Goal: Use online tool/utility: Utilize a website feature to perform a specific function

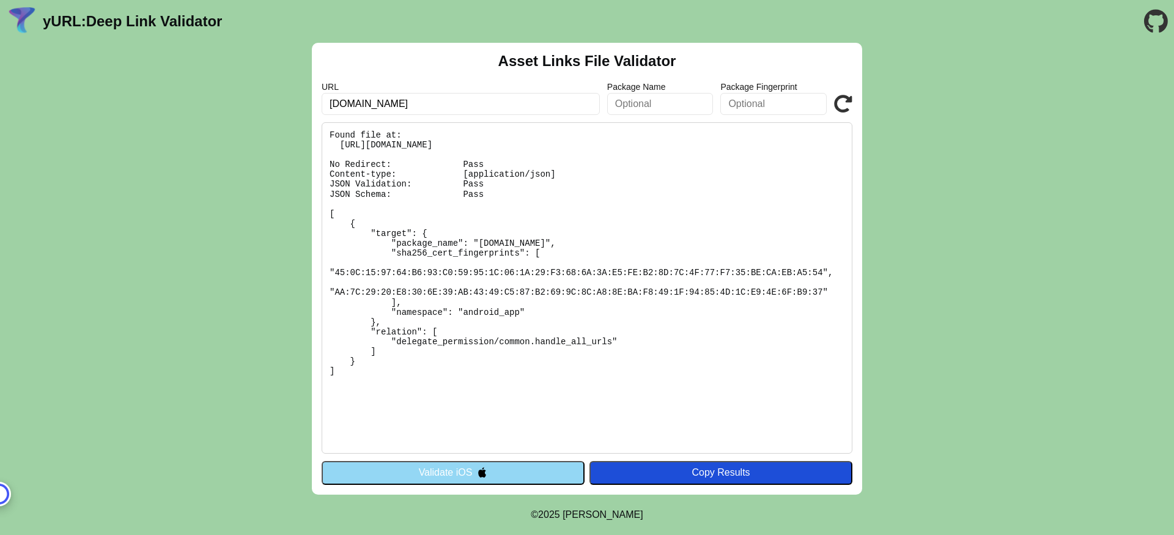
click at [441, 459] on div "Asset Links File Validator URL devoutlet.sparissimoworld.com Package Name Packa…" at bounding box center [587, 269] width 550 height 452
click at [441, 464] on button "Validate iOS" at bounding box center [453, 472] width 263 height 23
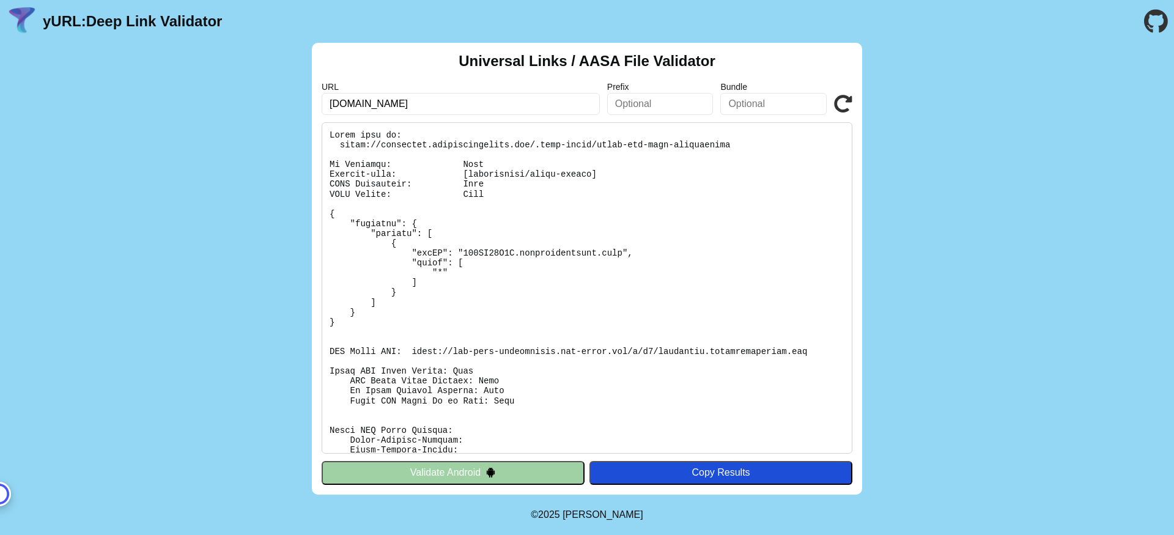
click at [448, 468] on button "Validate Android" at bounding box center [453, 472] width 263 height 23
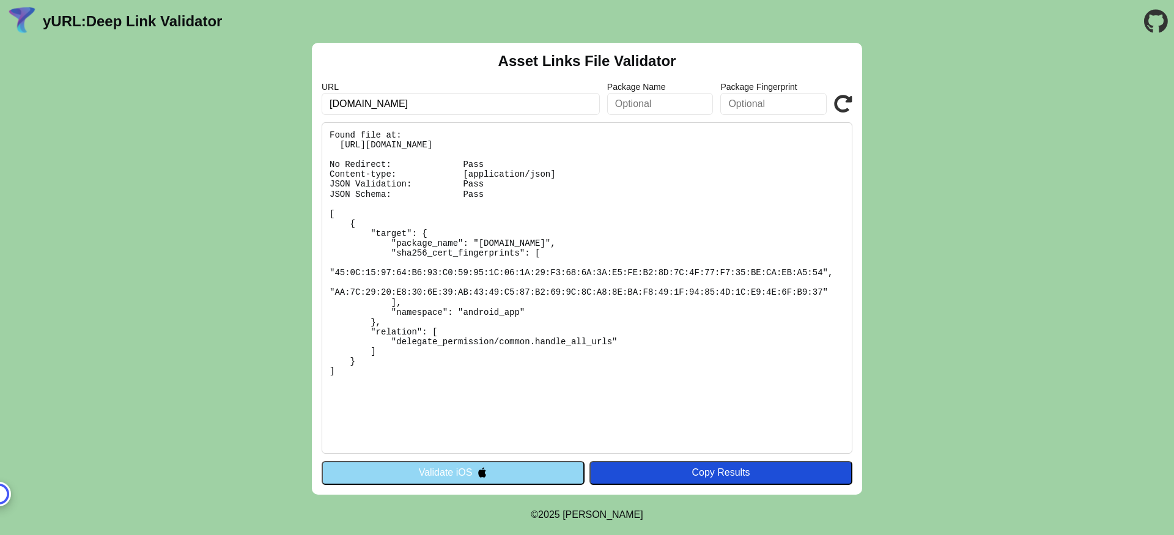
click at [456, 466] on button "Validate iOS" at bounding box center [453, 472] width 263 height 23
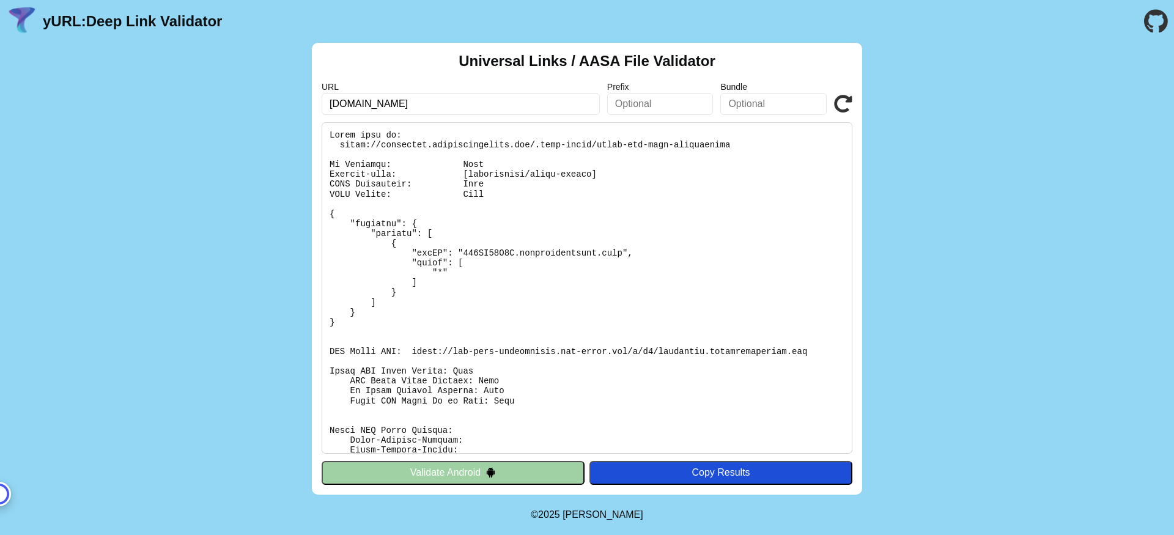
click at [380, 149] on pre at bounding box center [587, 287] width 531 height 331
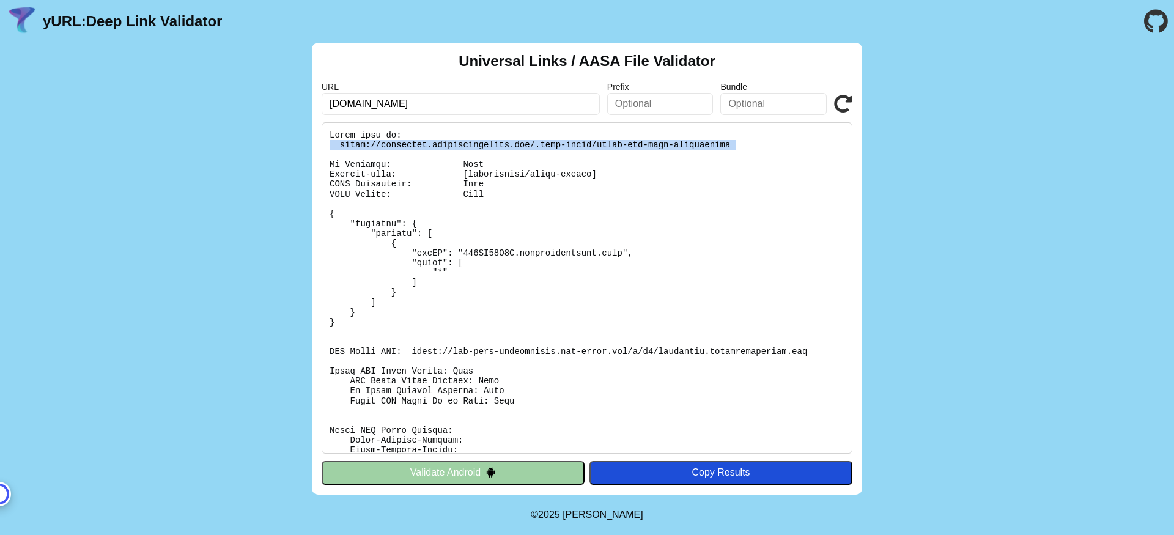
click at [380, 149] on pre at bounding box center [587, 287] width 531 height 331
copy pre "[URL][DOMAIN_NAME]"
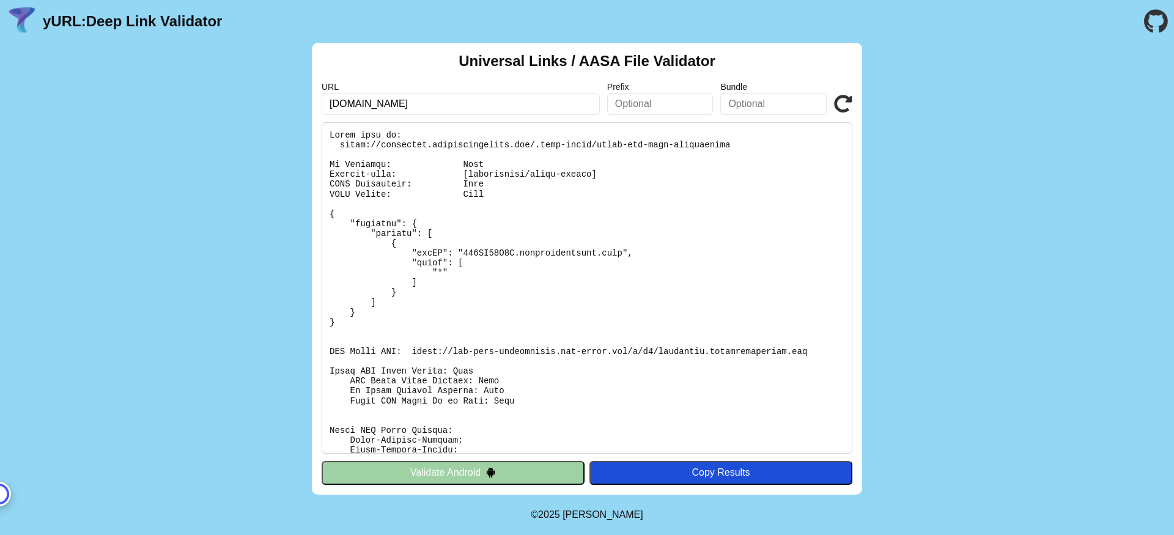
click at [448, 269] on pre at bounding box center [587, 287] width 531 height 331
click at [511, 172] on pre at bounding box center [587, 287] width 531 height 331
click at [540, 179] on pre at bounding box center [587, 287] width 531 height 331
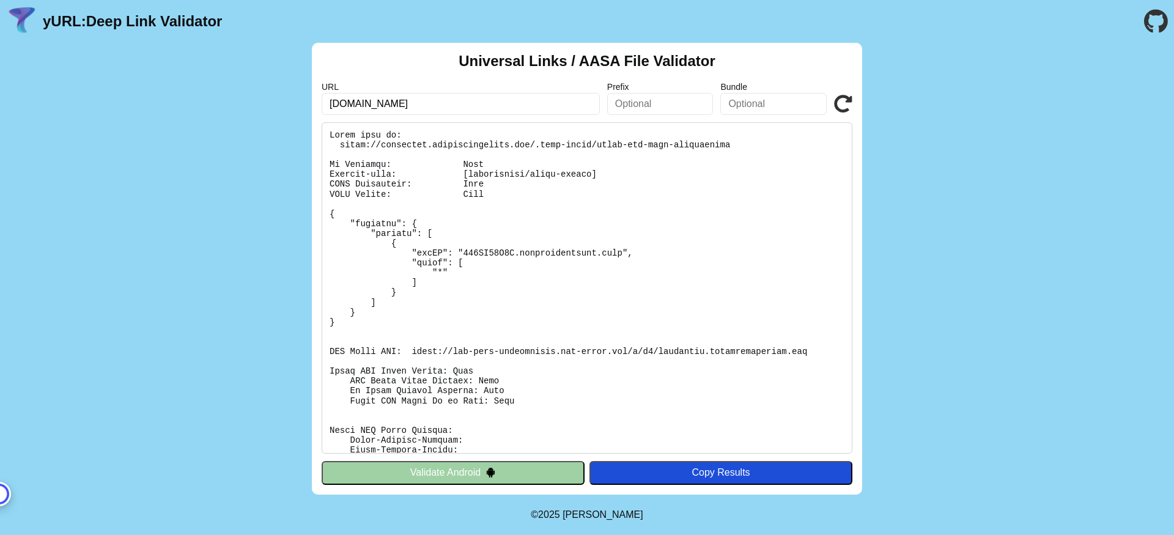
click at [471, 116] on div "Universal Links / AASA File Validator URL devoutlet.sparissimoworld.com Prefix …" at bounding box center [587, 269] width 550 height 452
click at [484, 103] on input "[DOMAIN_NAME]" at bounding box center [461, 104] width 278 height 22
type input "coupon.ae"
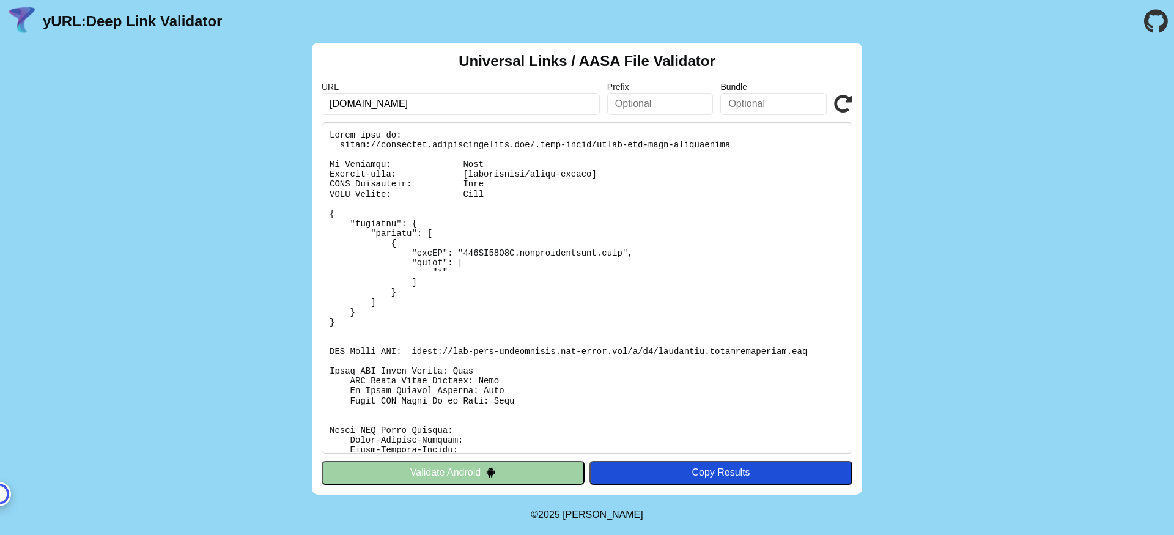
click button "Validate" at bounding box center [0, 0] width 0 height 0
click at [456, 90] on label "URL" at bounding box center [461, 87] width 278 height 10
click at [456, 98] on input "[DOMAIN_NAME]" at bounding box center [461, 104] width 278 height 22
click at [456, 98] on input "coupon.ae" at bounding box center [461, 104] width 278 height 22
click at [441, 102] on input "coupon.ae" at bounding box center [461, 104] width 278 height 22
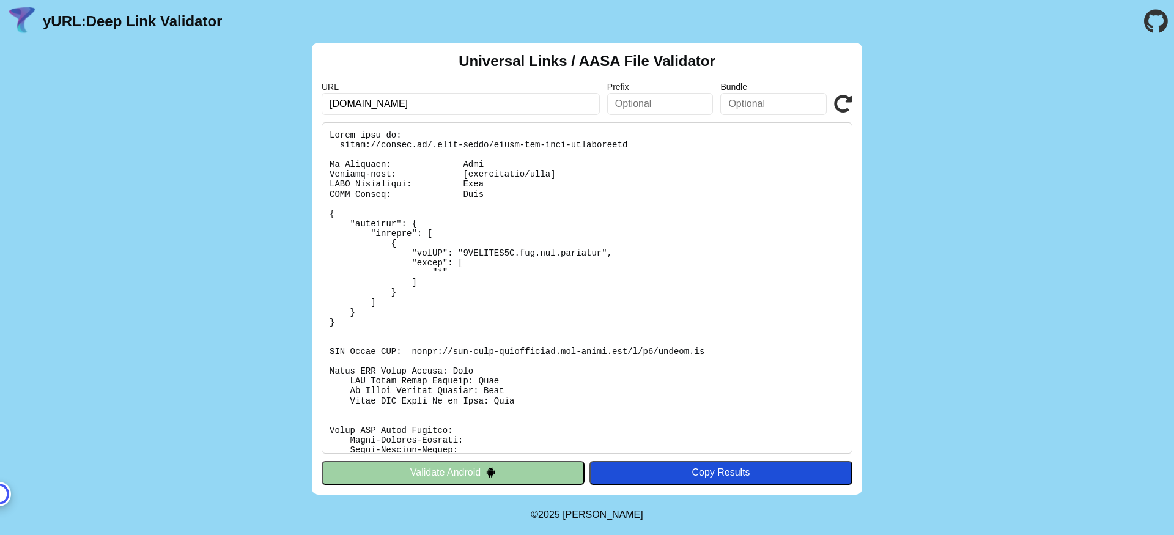
click at [441, 102] on input "coupon.ae" at bounding box center [461, 104] width 278 height 22
paste input "devoutlet.sparissimoworld.co"
type input "[DOMAIN_NAME]"
click button "Validate" at bounding box center [0, 0] width 0 height 0
